Goal: Transaction & Acquisition: Purchase product/service

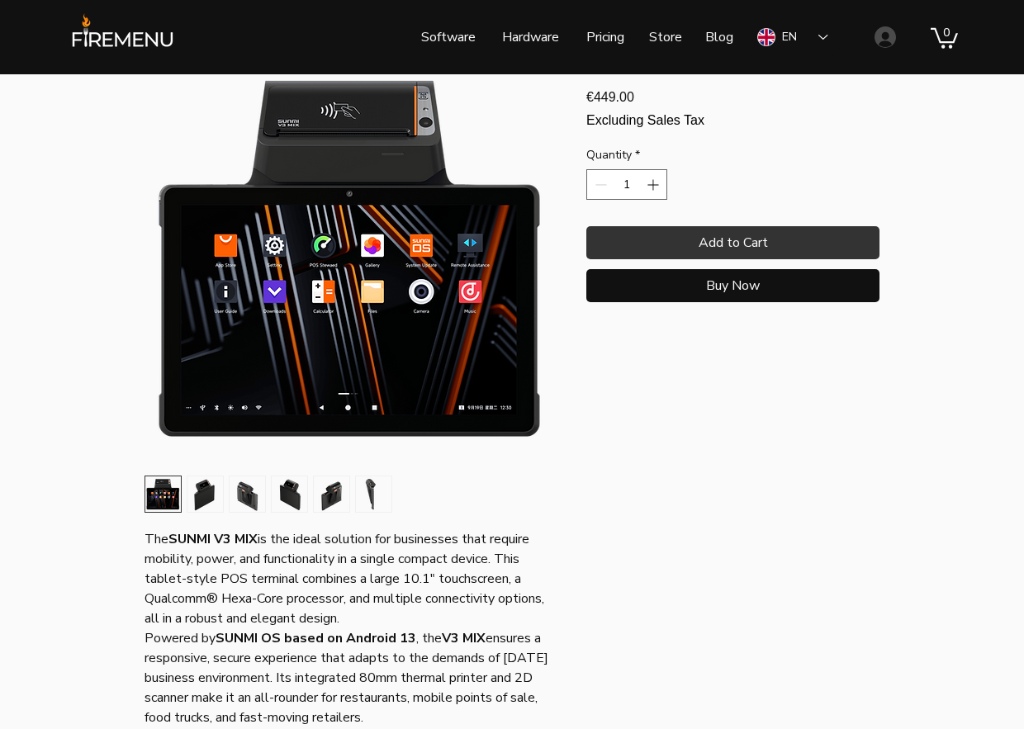
scroll to position [165, 0]
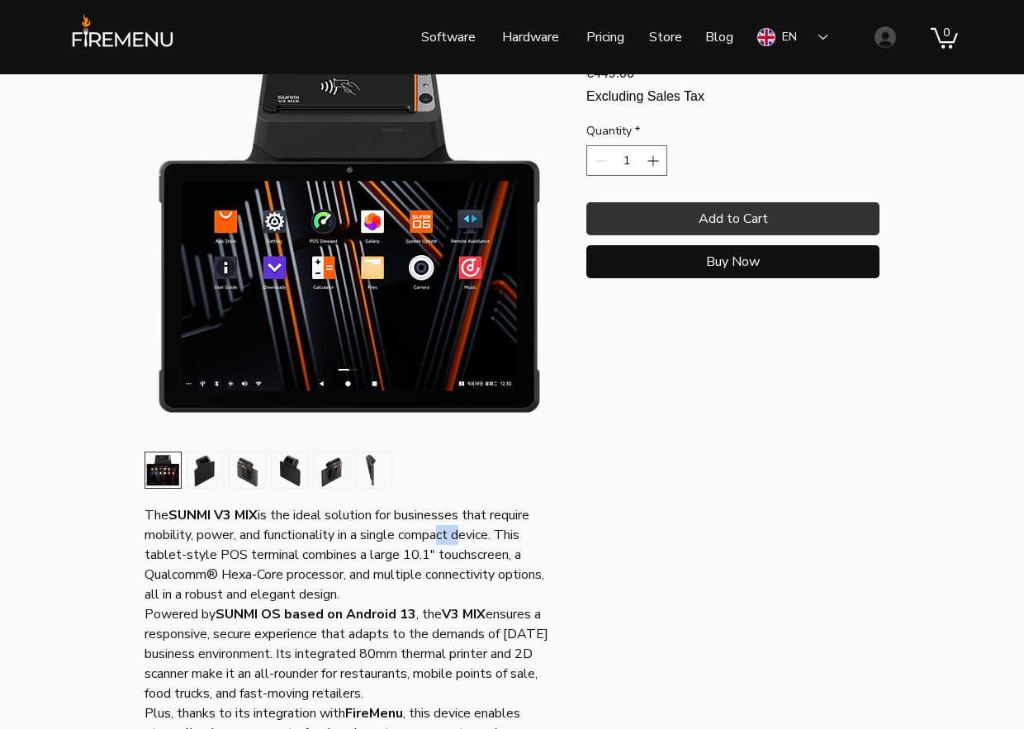
click at [444, 544] on p "The SUNMI V3 MIX is the ideal solution for businesses that require mobility, po…" at bounding box center [351, 555] width 413 height 99
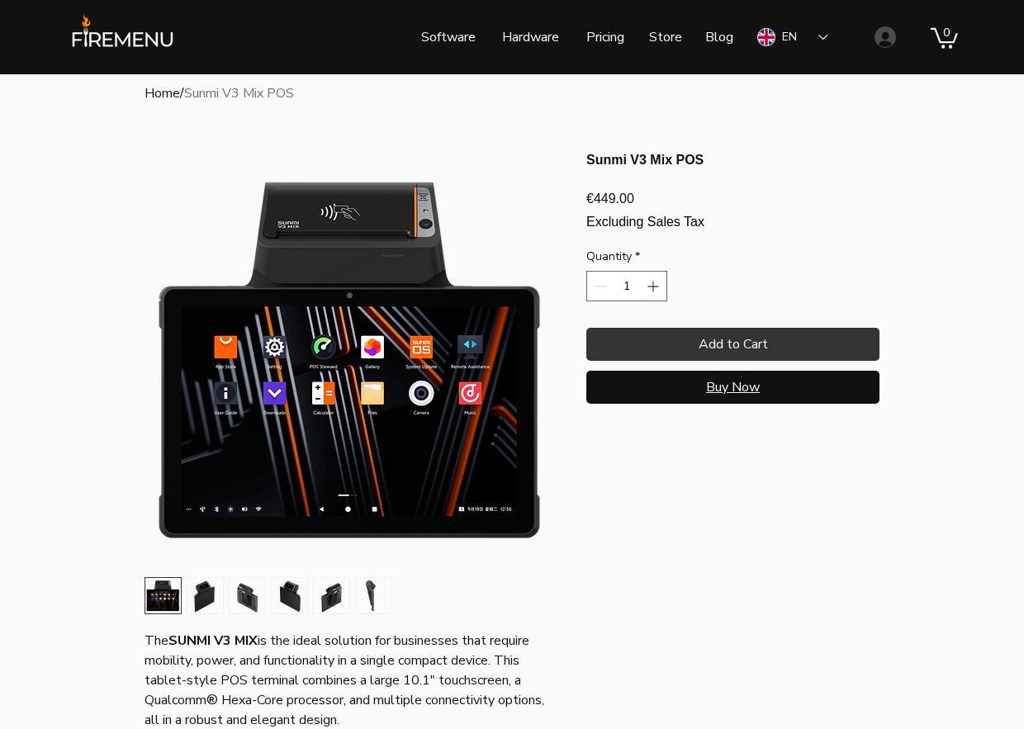
scroll to position [0, 0]
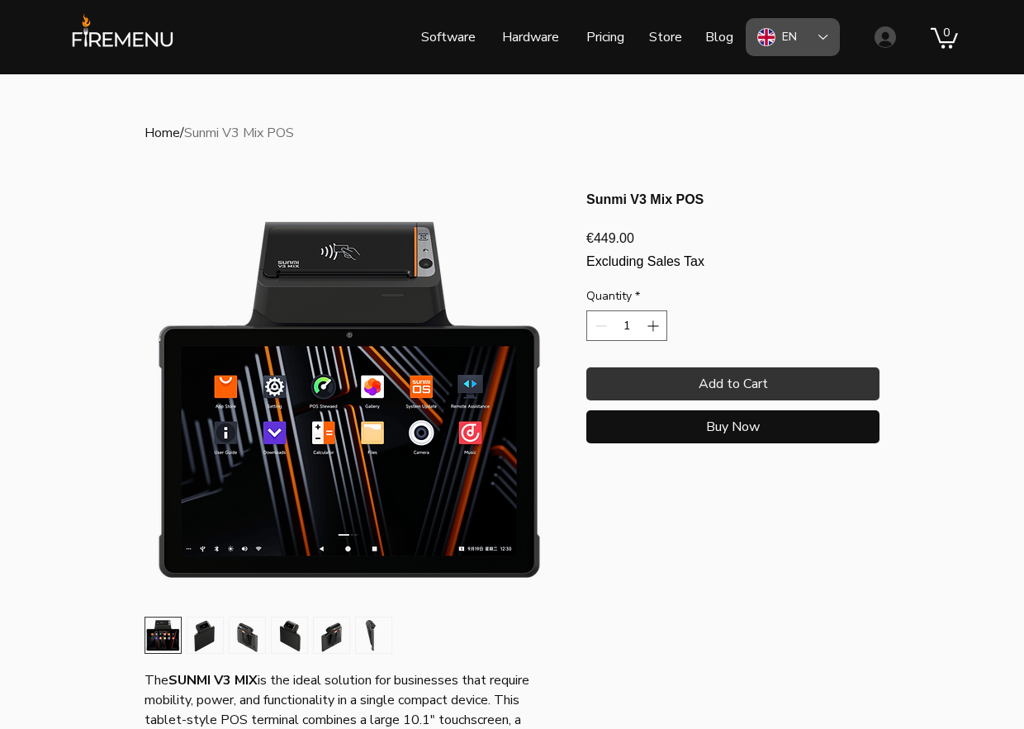
click at [824, 42] on div "EN" at bounding box center [793, 37] width 94 height 38
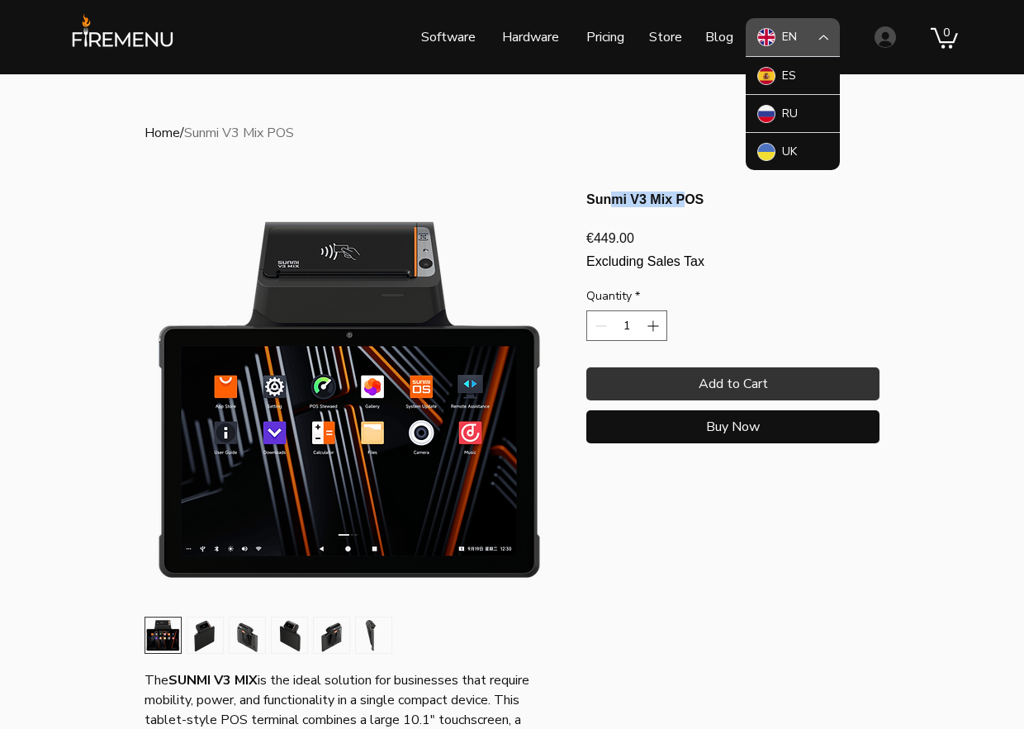
drag, startPoint x: 620, startPoint y: 210, endPoint x: 743, endPoint y: 201, distance: 124.2
click at [743, 201] on h1 "Sunmi V3 Mix POS" at bounding box center [733, 200] width 293 height 16
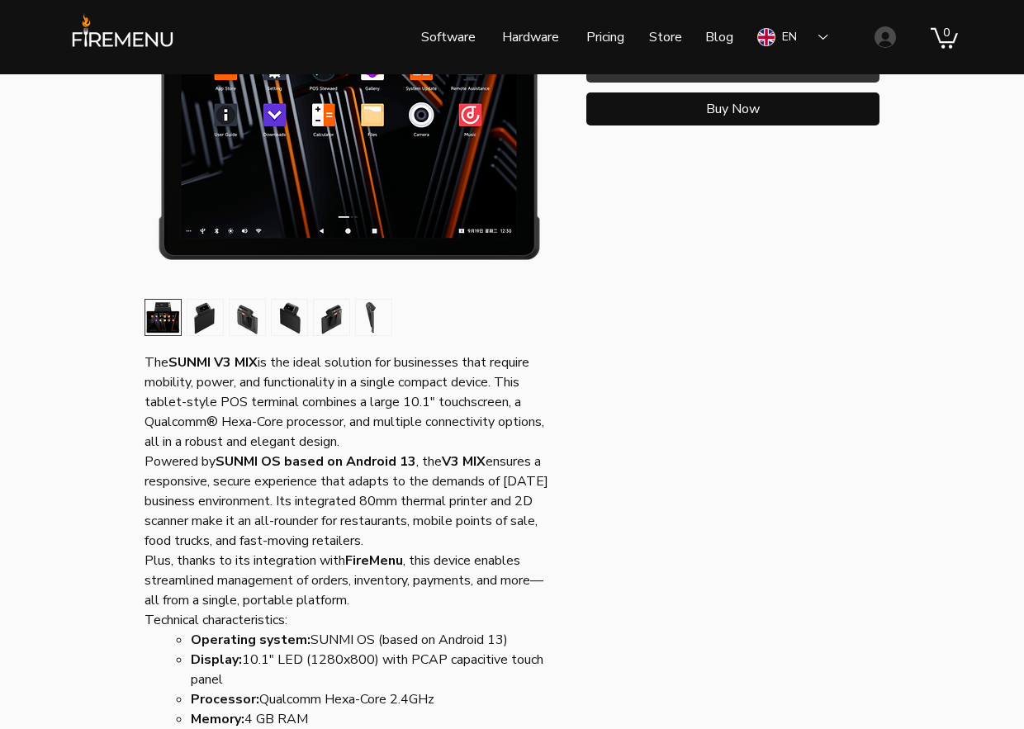
scroll to position [330, 0]
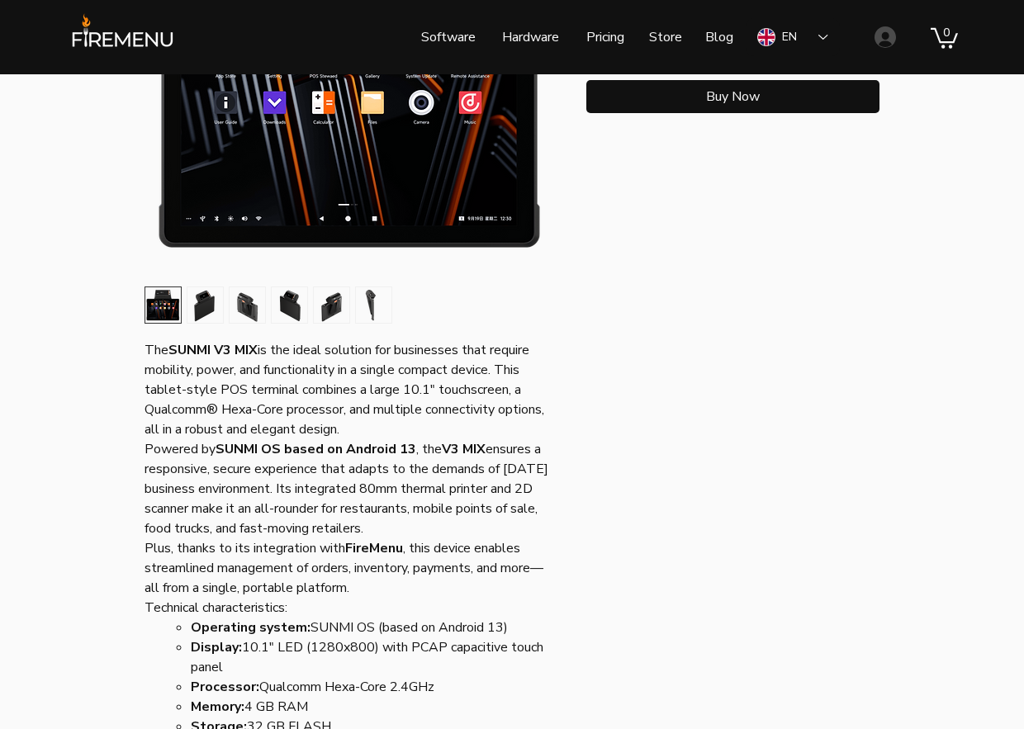
click at [409, 393] on p "The SUNMI V3 MIX is the ideal solution for businesses that require mobility, po…" at bounding box center [351, 389] width 413 height 99
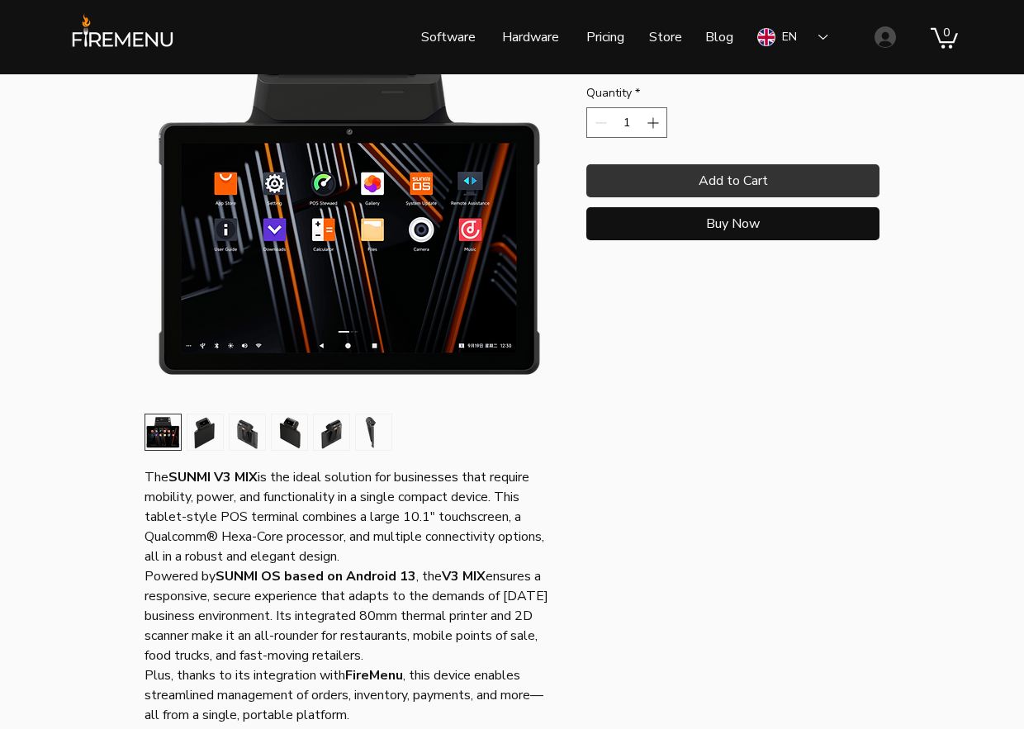
scroll to position [0, 0]
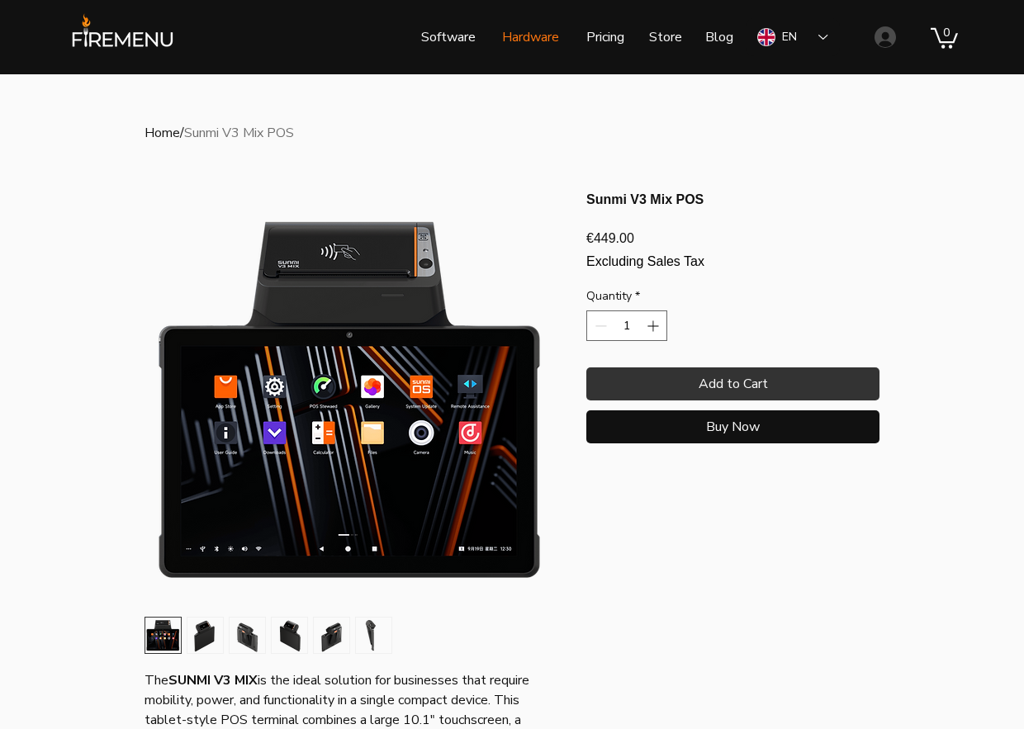
click at [545, 40] on p "Hardware" at bounding box center [531, 37] width 74 height 41
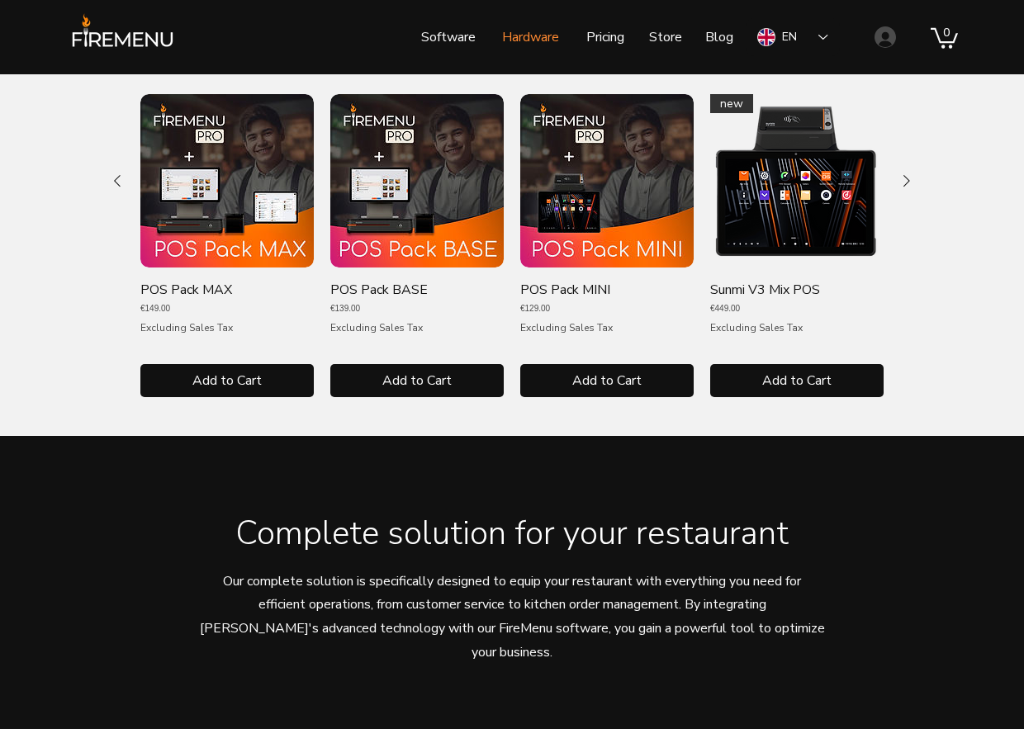
scroll to position [909, 0]
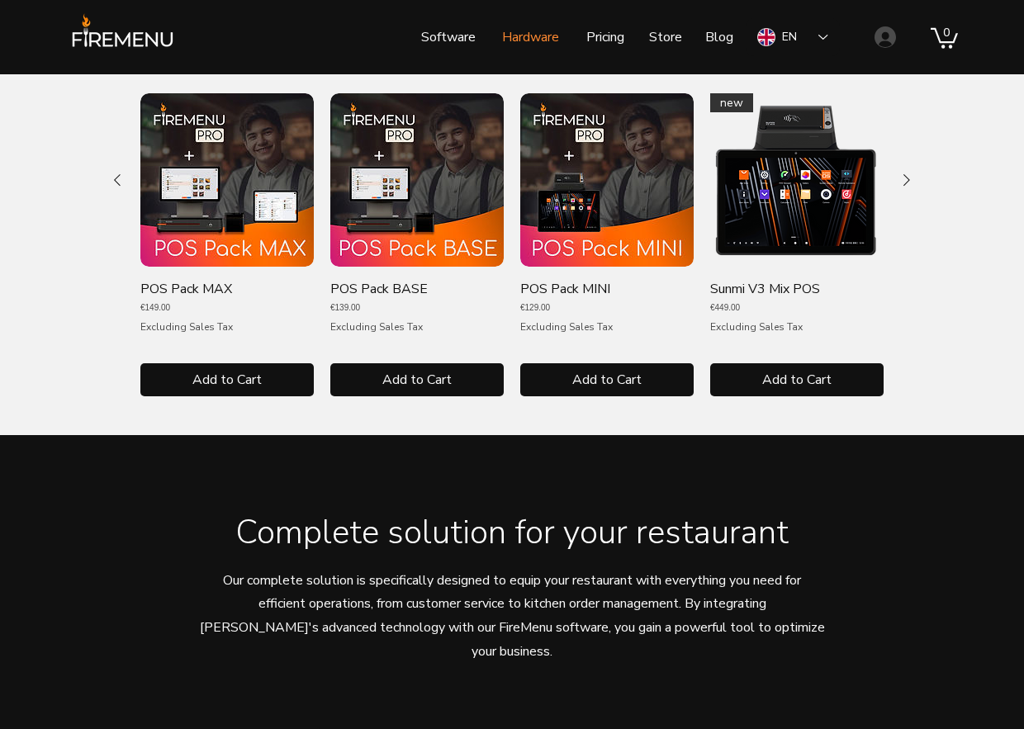
click at [414, 266] on img "POS Pack BASE gallery" at bounding box center [416, 179] width 173 height 173
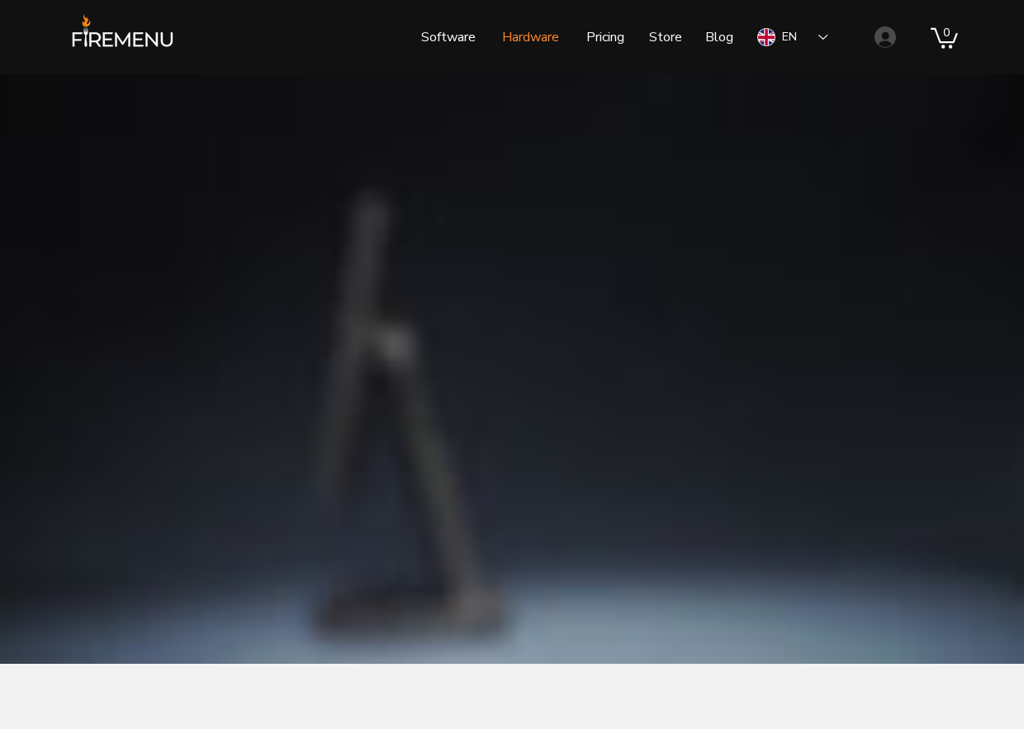
scroll to position [909, 0]
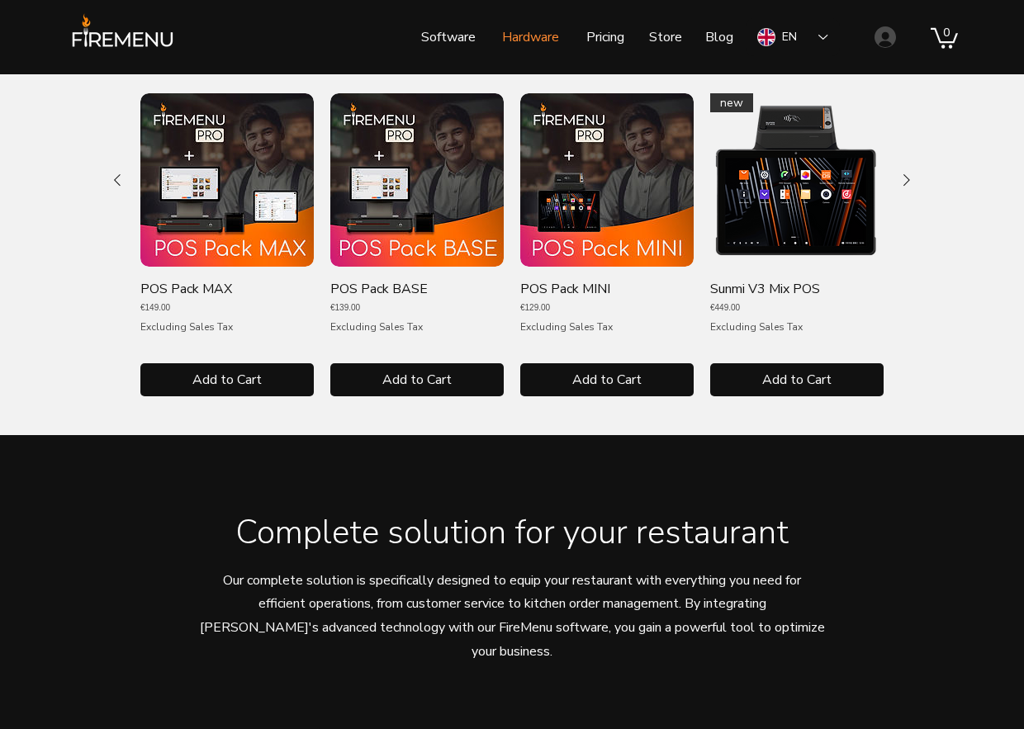
click at [587, 254] on img "POS Pack MINI gallery" at bounding box center [606, 179] width 173 height 173
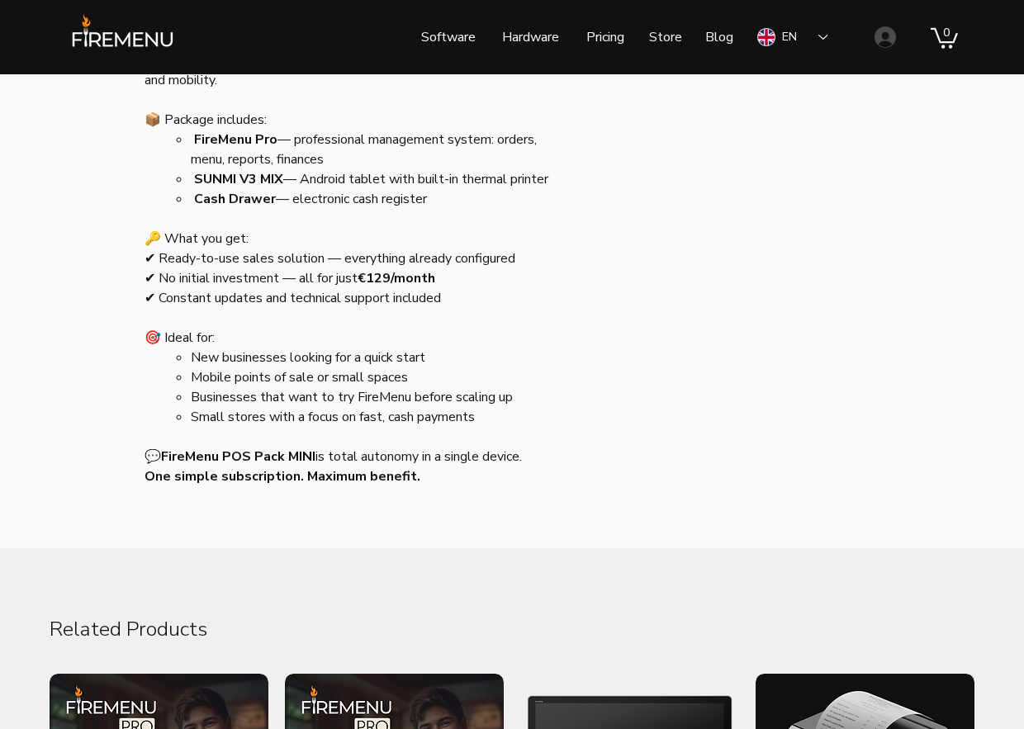
scroll to position [743, 0]
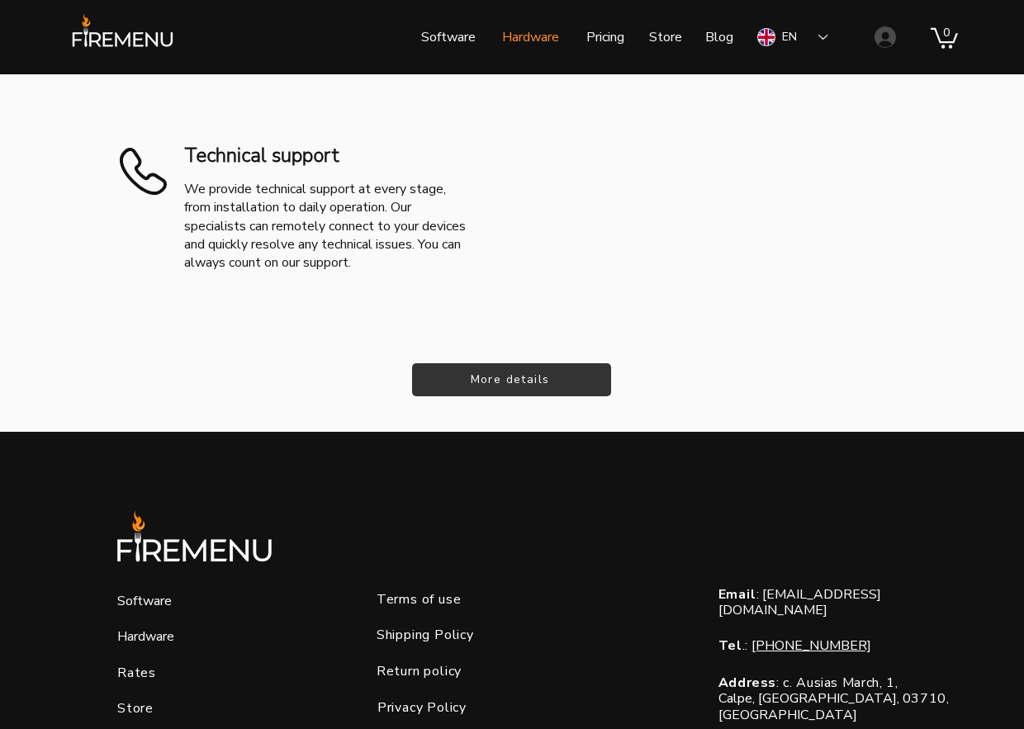
scroll to position [2558, 0]
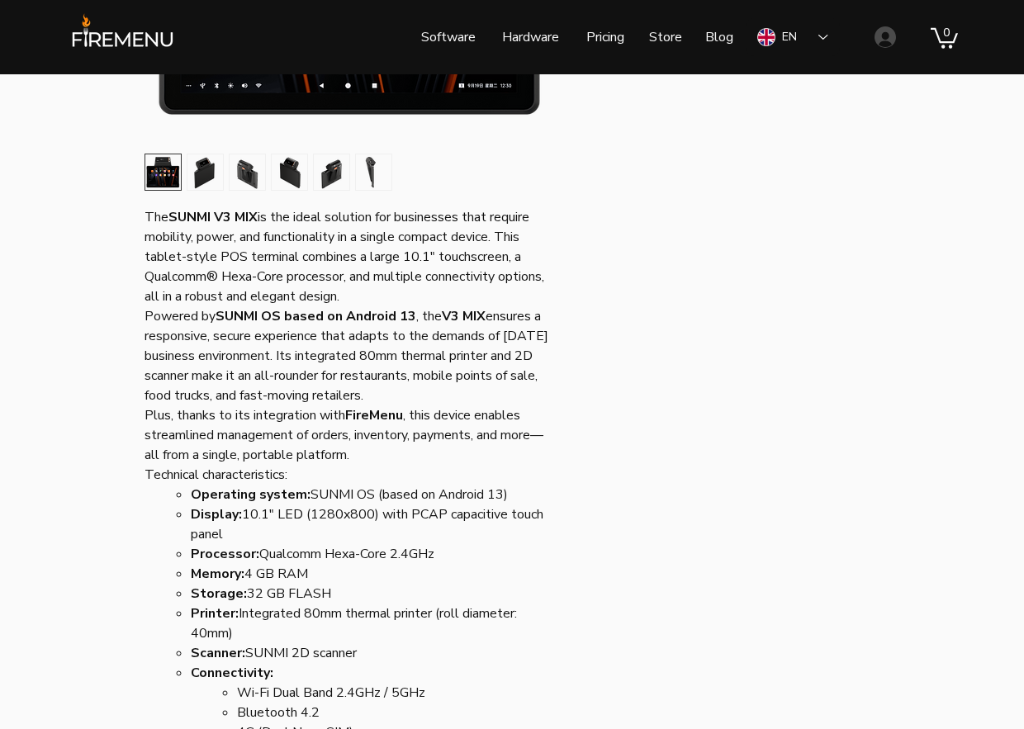
scroll to position [476, 0]
